Goal: Task Accomplishment & Management: Manage account settings

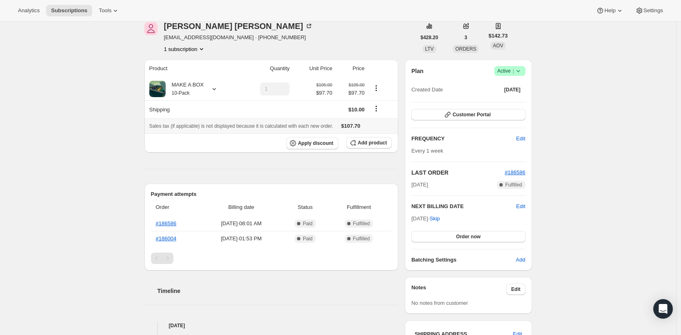
scroll to position [136, 0]
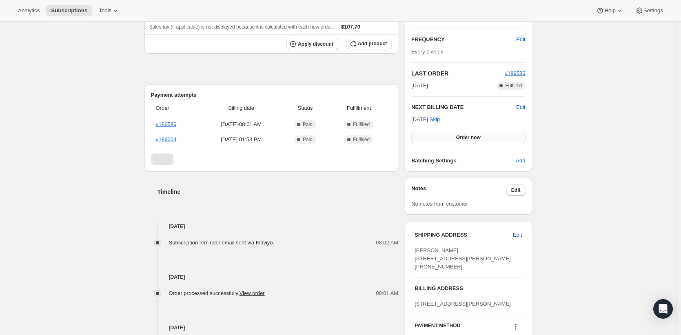
click at [454, 134] on button "Order now" at bounding box center [468, 137] width 114 height 11
click at [454, 134] on span "Click to confirm" at bounding box center [467, 137] width 37 height 7
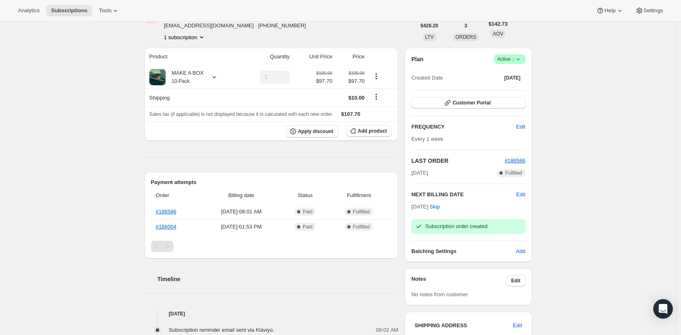
scroll to position [12, 0]
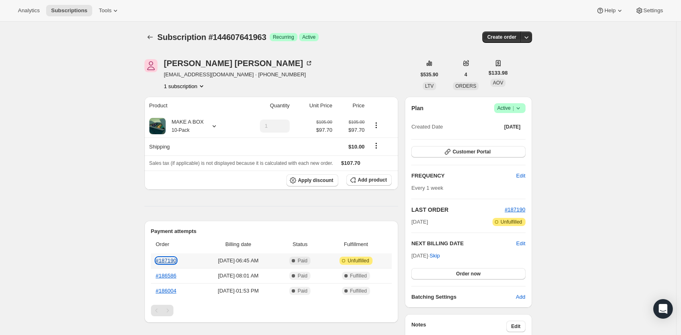
click at [177, 261] on link "#187190" at bounding box center [166, 260] width 21 height 6
click at [375, 181] on span "Add product" at bounding box center [372, 180] width 29 height 7
click at [164, 261] on link "#187190" at bounding box center [166, 260] width 21 height 6
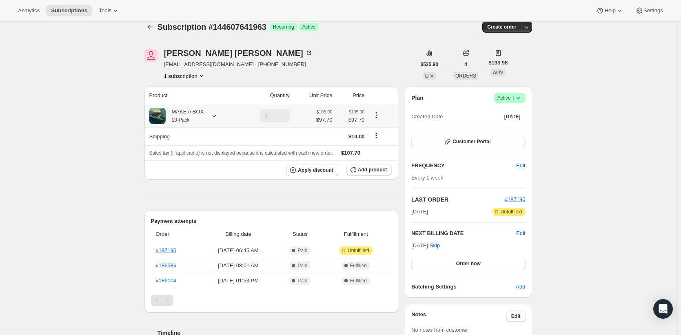
click at [216, 117] on icon at bounding box center [214, 116] width 8 height 8
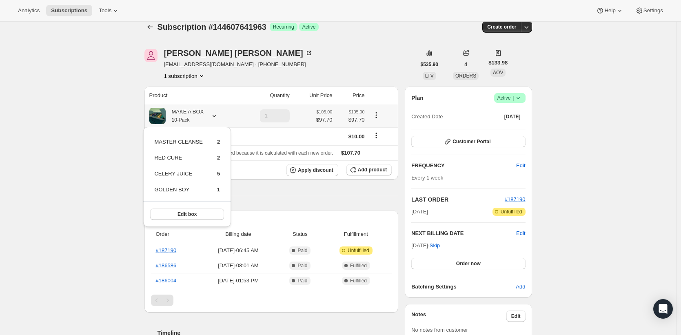
click at [216, 117] on icon at bounding box center [214, 116] width 8 height 8
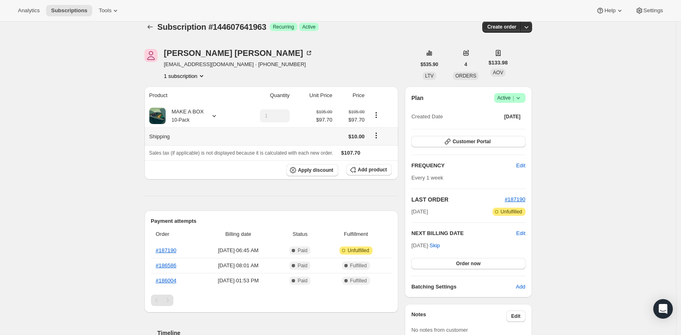
click at [378, 139] on icon "Shipping actions" at bounding box center [376, 135] width 8 height 8
click at [380, 148] on span "Edit shipping rate" at bounding box center [377, 152] width 41 height 8
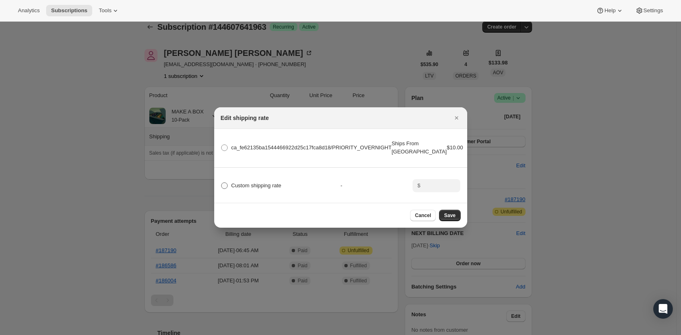
click at [277, 183] on span "Custom shipping rate" at bounding box center [256, 185] width 50 height 6
click at [221, 183] on input "Custom shipping rate" at bounding box center [221, 182] width 0 height 0
radio input "true"
click at [444, 185] on input ":rdh:" at bounding box center [434, 185] width 25 height 13
type input "0"
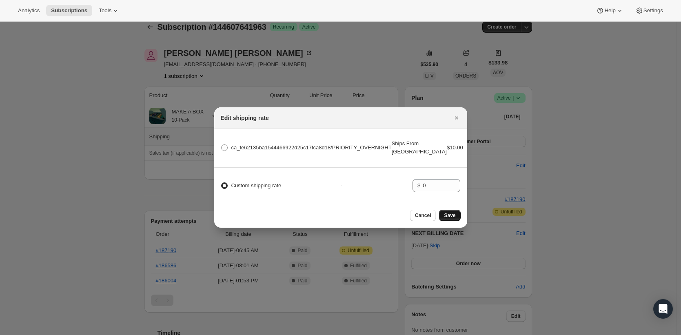
click at [458, 220] on button "Save" at bounding box center [449, 215] width 21 height 11
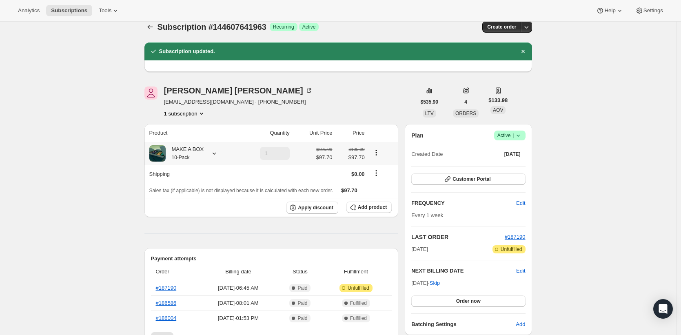
click at [382, 152] on button "Product actions" at bounding box center [375, 152] width 13 height 9
drag, startPoint x: 380, startPoint y: 152, endPoint x: 373, endPoint y: 153, distance: 6.7
click at [376, 154] on icon "Product actions" at bounding box center [376, 152] width 8 height 8
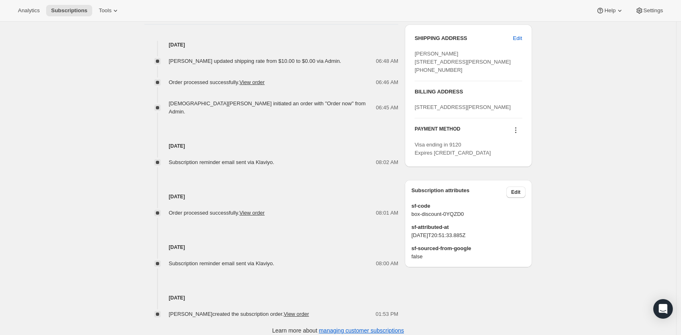
scroll to position [0, 0]
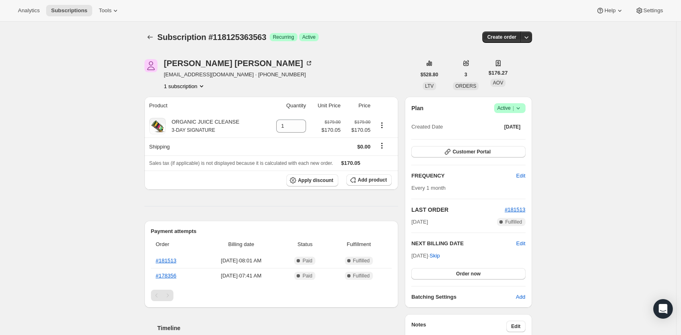
drag, startPoint x: 414, startPoint y: 256, endPoint x: 444, endPoint y: 256, distance: 30.2
click at [440, 256] on span "Nov 10, 2025 · Skip" at bounding box center [425, 255] width 29 height 6
drag, startPoint x: 446, startPoint y: 255, endPoint x: 425, endPoint y: 259, distance: 21.6
click at [425, 259] on div "Nov 10, 2025 · Skip Order now" at bounding box center [468, 266] width 114 height 28
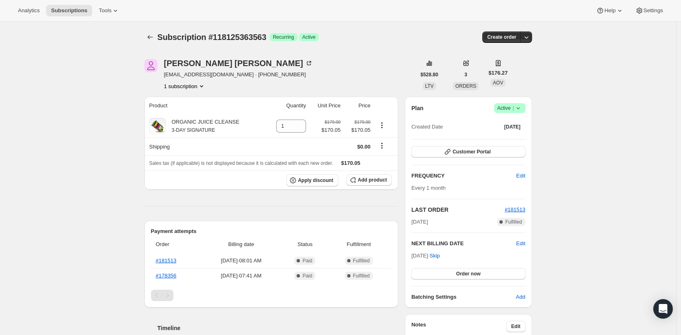
click at [422, 256] on span "Nov 10, 2025 · Skip" at bounding box center [425, 255] width 29 height 6
copy span "Nov 10, 2025 ·"
